Goal: Task Accomplishment & Management: Use online tool/utility

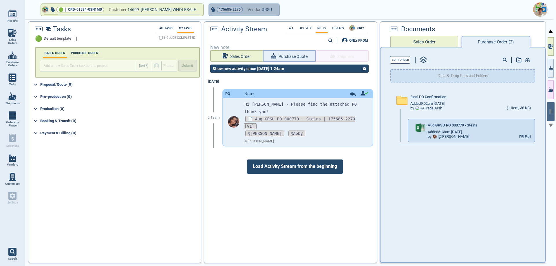
click at [271, 8] on button "175685-2270 Vendor: GRSU" at bounding box center [244, 10] width 70 height 12
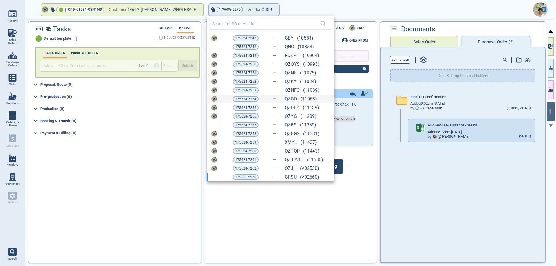
click at [248, 95] on div "175624-7254 QZGD (11063)" at bounding box center [271, 99] width 128 height 9
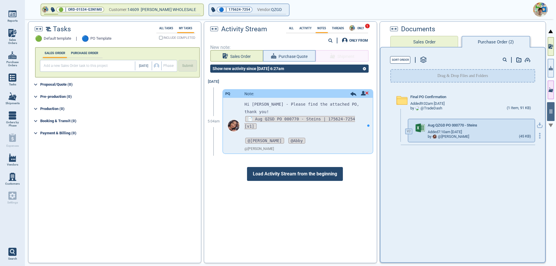
click at [539, 136] on 43 "button" at bounding box center [539, 135] width 1 height 1
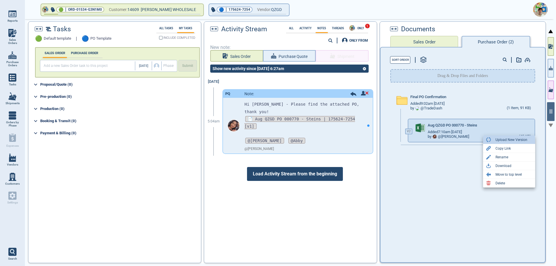
click at [512, 141] on div "Upload New Version" at bounding box center [511, 139] width 32 height 7
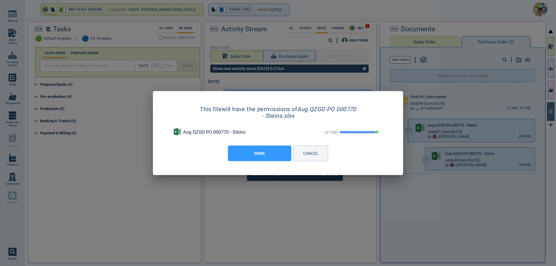
click at [260, 152] on button "DONE" at bounding box center [259, 154] width 63 height 16
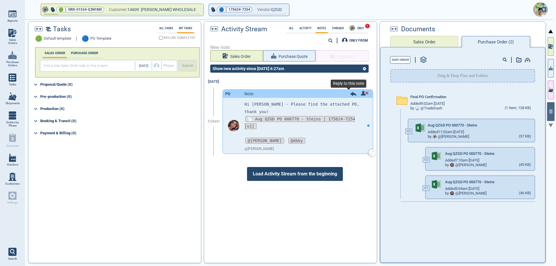
click at [350, 94] on icon at bounding box center [353, 94] width 6 height 4
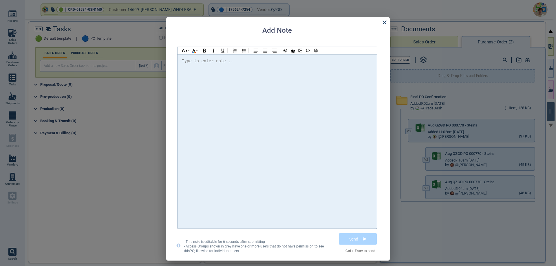
click at [212, 63] on div "Type to enter note..." at bounding box center [207, 60] width 51 height 7
drag, startPoint x: 259, startPoint y: 61, endPoint x: 210, endPoint y: 63, distance: 48.6
click at [210, 63] on div "Hi @[PERSON_NAME] @[PERSON_NAME] @[PERSON_NAME] Final cost of 13132 is" at bounding box center [277, 61] width 190 height 8
click at [228, 220] on div "Hi @[PERSON_NAME] @[PERSON_NAME] @[PERSON_NAME] 13132 final cost is $1.6, 55070…" at bounding box center [277, 141] width 190 height 168
click at [306, 63] on div "Hi @[PERSON_NAME] @[PERSON_NAME] @[PERSON_NAME] 13132 final cost is $1.6, 55070…" at bounding box center [277, 61] width 190 height 8
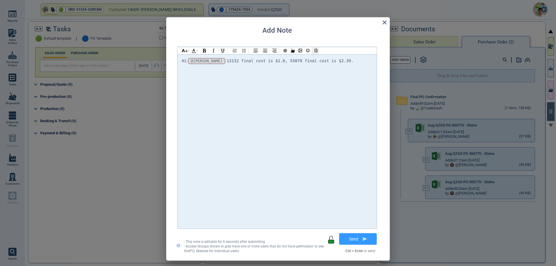
click at [316, 52] on icon at bounding box center [315, 51] width 5 height 4
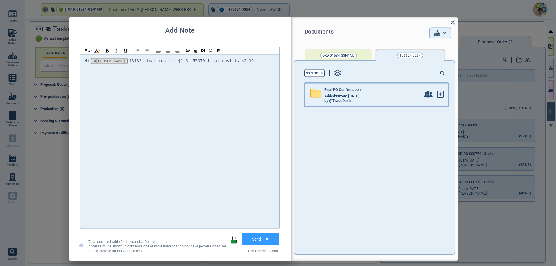
click at [375, 95] on div "Added 9:02am [DATE]" at bounding box center [372, 96] width 96 height 5
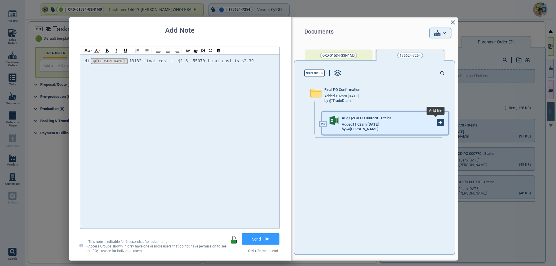
click at [437, 124] on icon at bounding box center [440, 123] width 6 height 6
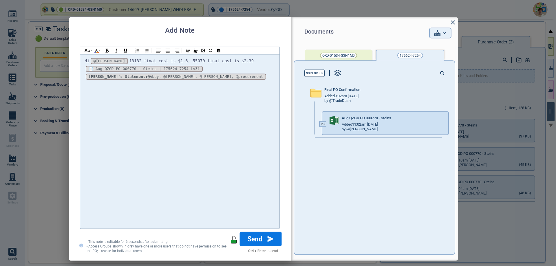
click at [257, 240] on button "Send" at bounding box center [261, 239] width 42 height 14
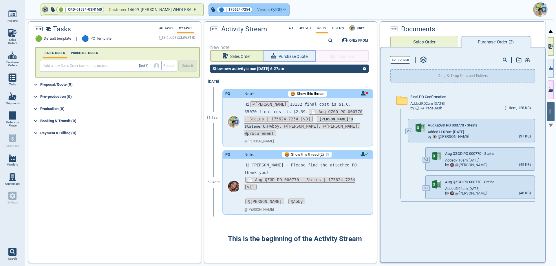
click at [282, 12] on button "🔵 | 175624-7254 Vendor: QZGD" at bounding box center [249, 10] width 80 height 12
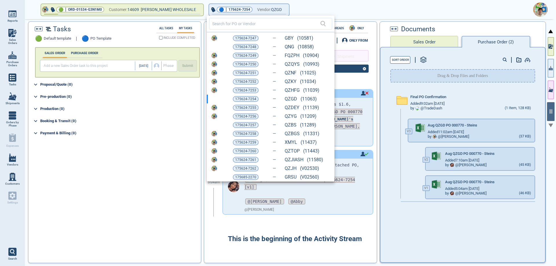
click at [9, 32] on div at bounding box center [278, 133] width 556 height 266
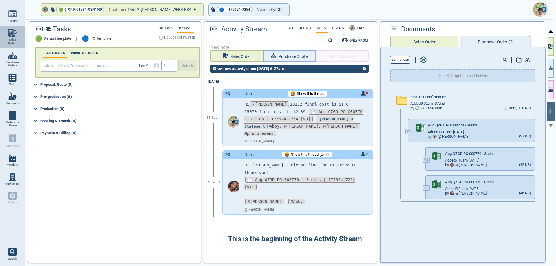
click at [8, 36] on img at bounding box center [12, 33] width 8 height 8
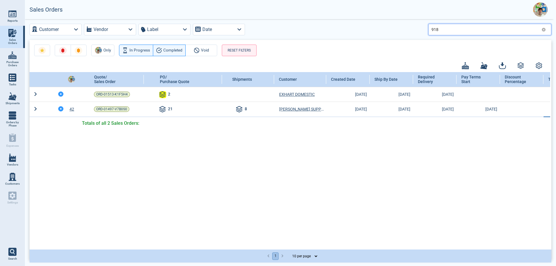
drag, startPoint x: 439, startPoint y: 29, endPoint x: 426, endPoint y: 32, distance: 13.6
click at [426, 32] on div "Customer Vendor Label Date 918" at bounding box center [290, 30] width 521 height 12
type input "111"
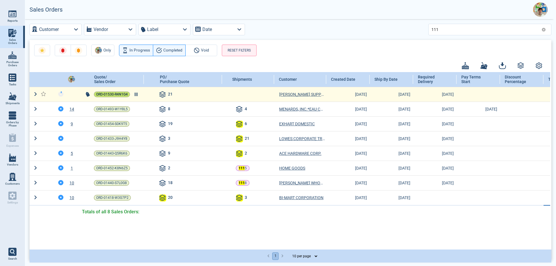
click at [114, 92] on span "ORD-01530-R4N1G4" at bounding box center [112, 94] width 32 height 6
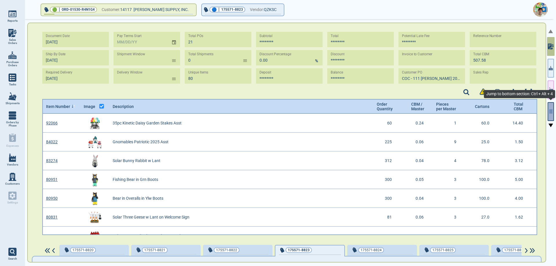
click at [550, 105] on button "button" at bounding box center [550, 111] width 6 height 19
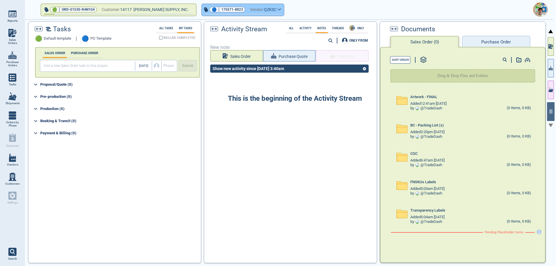
click at [262, 12] on button "🔵 | 175571-8823 Vendor: QZKSC" at bounding box center [243, 10] width 82 height 12
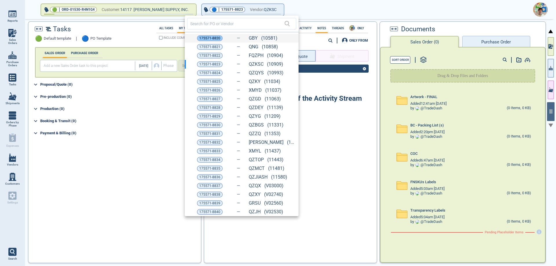
click at [217, 40] on span "175571-8820" at bounding box center [209, 38] width 21 height 6
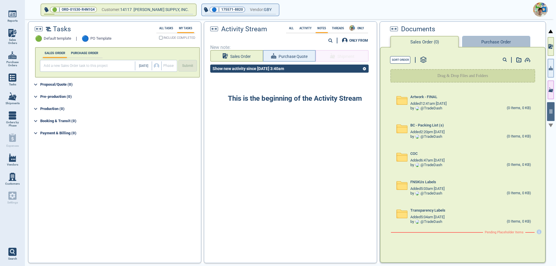
click at [474, 41] on button "Purchase Order" at bounding box center [496, 42] width 68 height 12
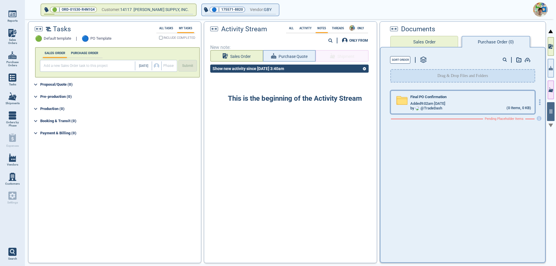
click at [454, 104] on div "Added 9:02am [DATE]" at bounding box center [470, 103] width 120 height 5
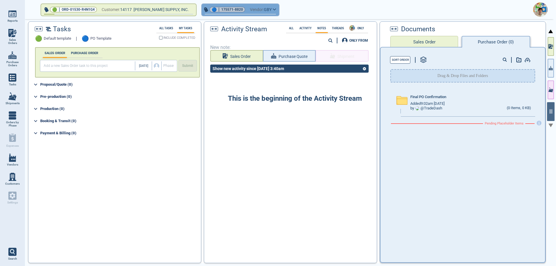
click at [260, 12] on button "🔵 | 175571-8820 Vendor: GBY" at bounding box center [240, 10] width 77 height 12
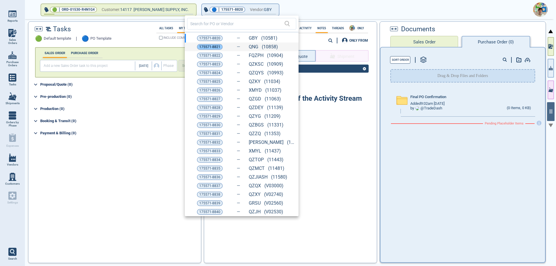
click at [221, 46] on div "175571-8821" at bounding box center [210, 47] width 26 height 6
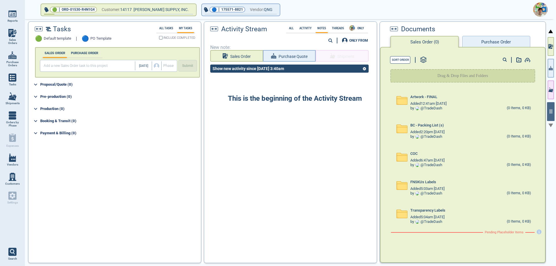
click at [479, 43] on button "Purchase Order" at bounding box center [496, 42] width 68 height 12
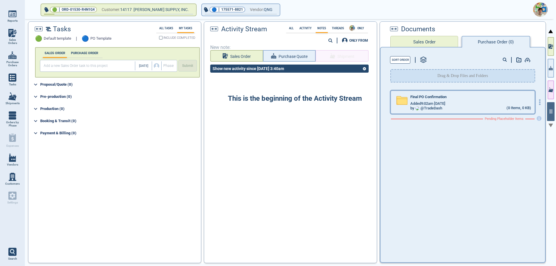
click at [458, 103] on div "Added 9:02am [DATE]" at bounding box center [470, 103] width 120 height 5
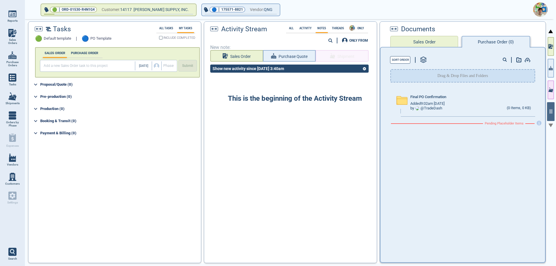
click at [12, 43] on span "Sales Orders" at bounding box center [13, 41] width 16 height 7
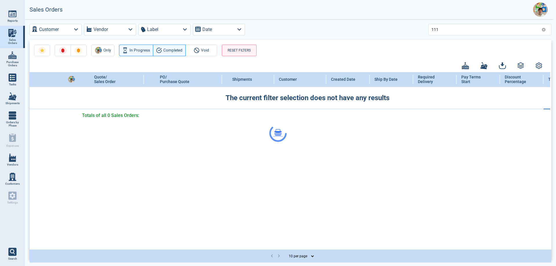
click at [439, 30] on div at bounding box center [278, 133] width 556 height 266
click at [441, 30] on div at bounding box center [278, 133] width 556 height 266
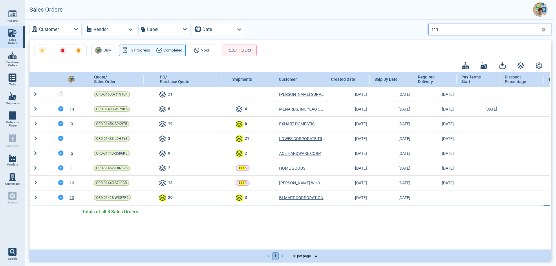
click at [444, 32] on input "111" at bounding box center [485, 29] width 108 height 8
type input "115"
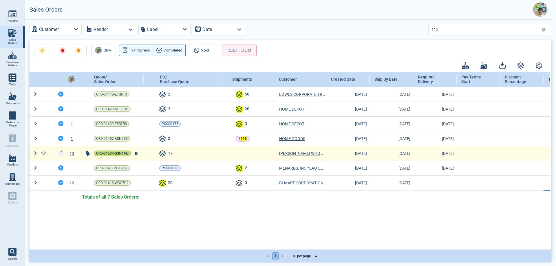
click at [111, 152] on span "ORD-01534-G3N1M0" at bounding box center [112, 153] width 32 height 6
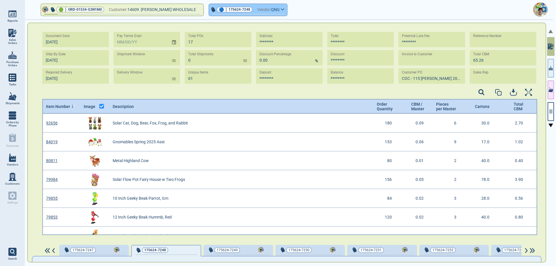
scroll to position [120, 493]
click at [283, 8] on icon "button" at bounding box center [282, 9] width 3 height 3
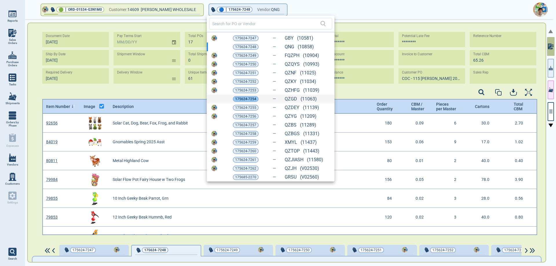
click at [253, 99] on span "175624-7254" at bounding box center [245, 99] width 21 height 6
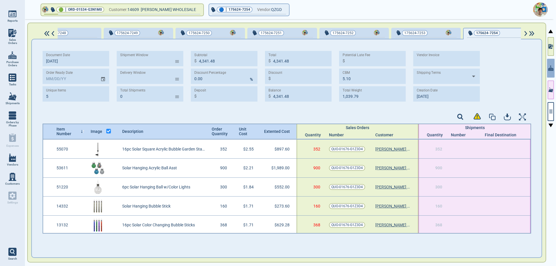
scroll to position [0, 106]
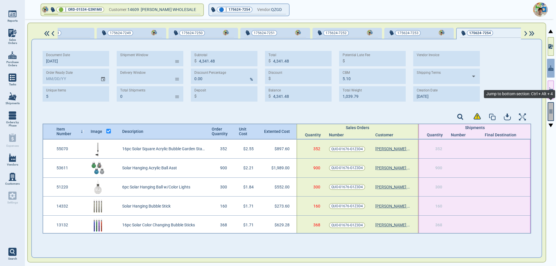
click at [548, 109] on icon "button" at bounding box center [550, 111] width 5 height 5
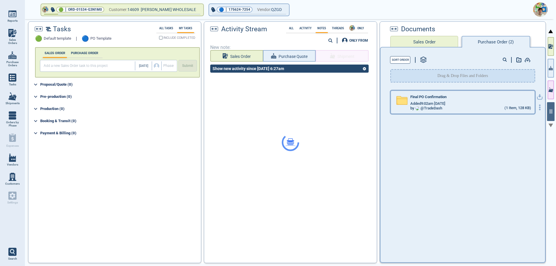
drag, startPoint x: 482, startPoint y: 98, endPoint x: 487, endPoint y: 109, distance: 12.9
click at [481, 98] on div "Final PO Confirmation" at bounding box center [470, 98] width 120 height 6
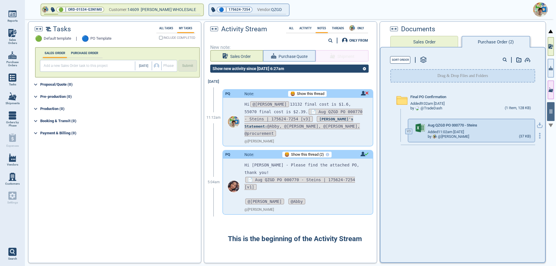
click at [537, 133] on icon "button" at bounding box center [540, 136] width 6 height 6
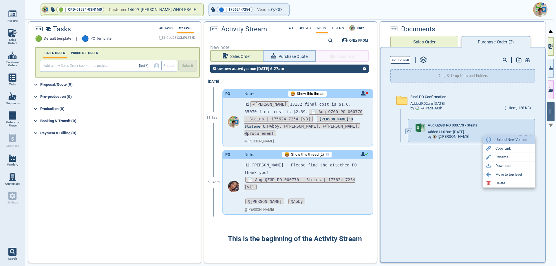
click at [506, 139] on div "Upload New Version" at bounding box center [511, 139] width 32 height 7
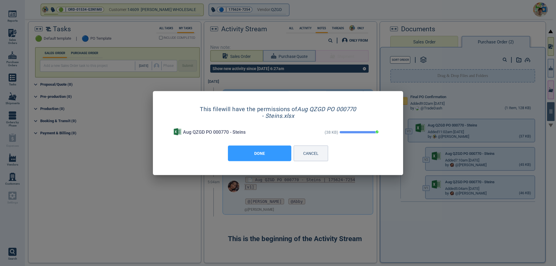
click at [275, 159] on button "DONE" at bounding box center [259, 154] width 63 height 16
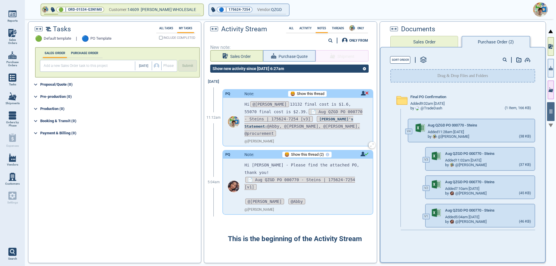
click at [315, 92] on span "Show this thread" at bounding box center [310, 94] width 27 height 4
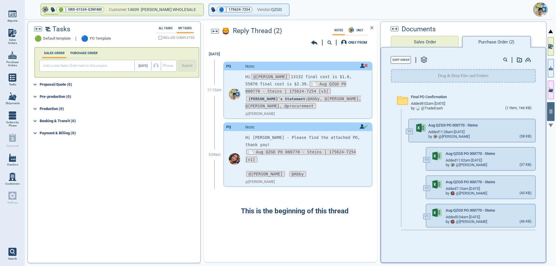
click at [316, 42] on icon at bounding box center [314, 43] width 6 height 6
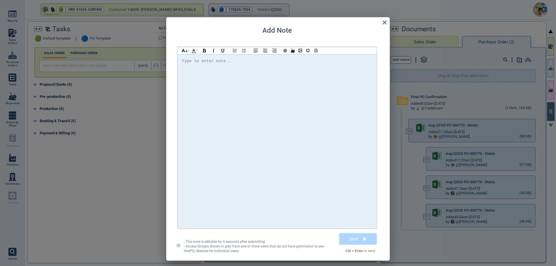
click at [194, 59] on div "Type to enter note..." at bounding box center [207, 60] width 51 height 7
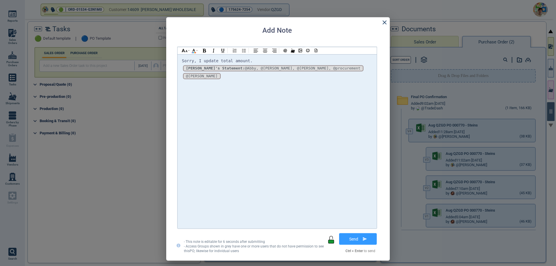
click at [257, 58] on div "Sorry, I update total amount. !__WJyZLbGMbg0csgGGftn7__! Abby's Statement: @Abb…" at bounding box center [277, 68] width 190 height 23
click at [315, 52] on icon at bounding box center [315, 51] width 5 height 4
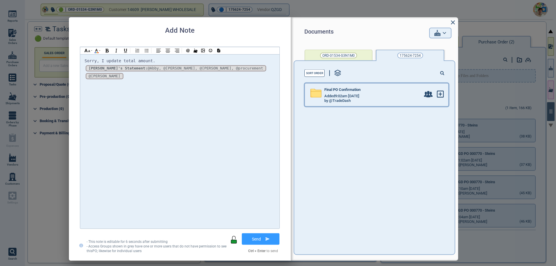
click at [347, 91] on span "Final PO Confirmation" at bounding box center [342, 89] width 36 height 4
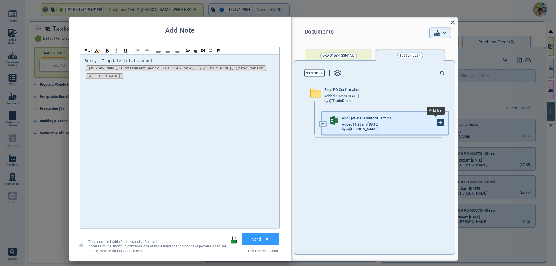
click at [437, 125] on icon at bounding box center [440, 123] width 6 height 6
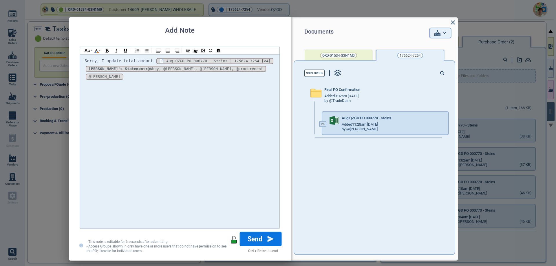
click at [266, 238] on button "Send" at bounding box center [261, 239] width 42 height 14
